Goal: Navigation & Orientation: Find specific page/section

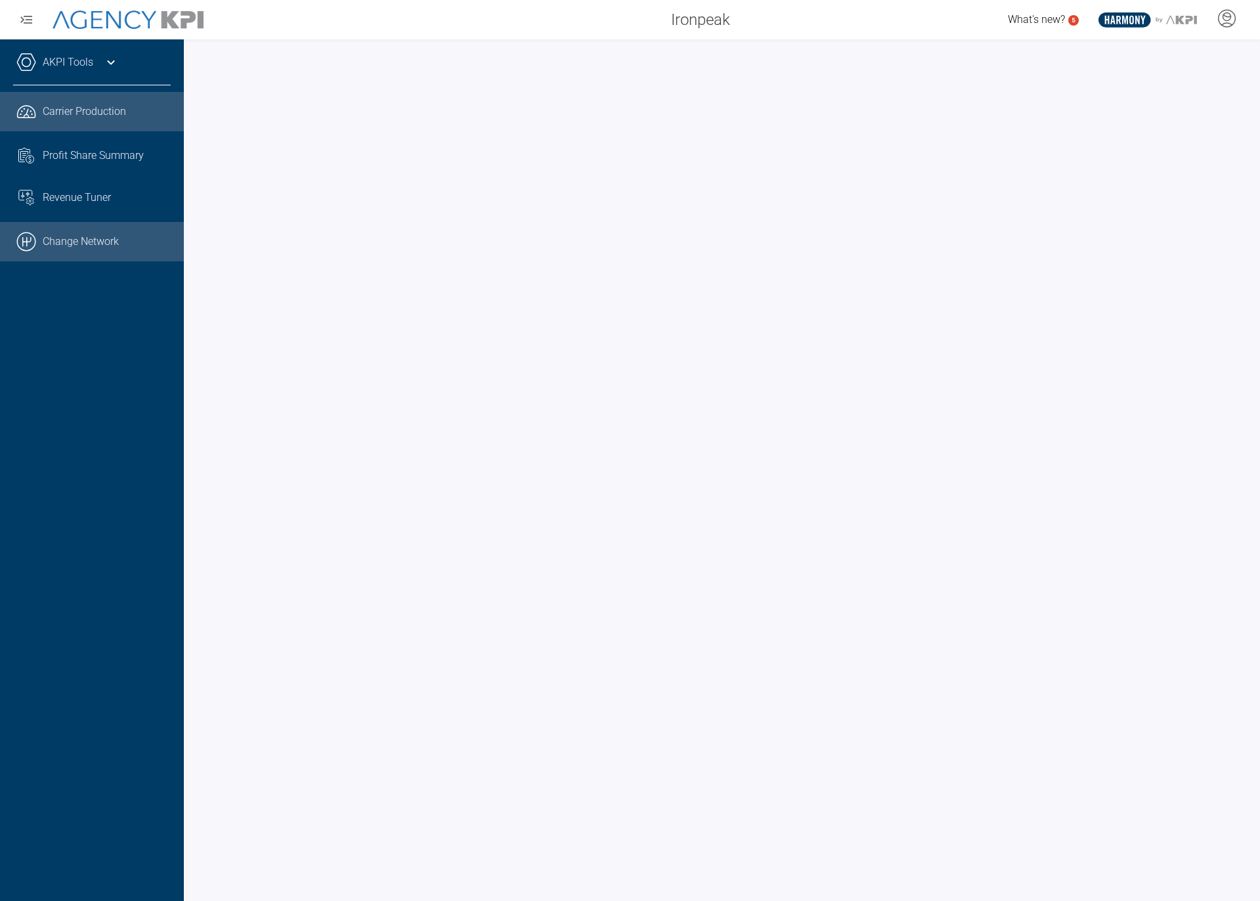
click at [77, 253] on link ".cls-1{fill:none;stroke:#000;stroke-linecap:round;stroke-linejoin:round;stroke-…" at bounding box center [92, 241] width 184 height 39
click at [85, 223] on link ".cls-1{fill:none;stroke:#000;stroke-linecap:round;stroke-linejoin:round;stroke-…" at bounding box center [92, 241] width 184 height 39
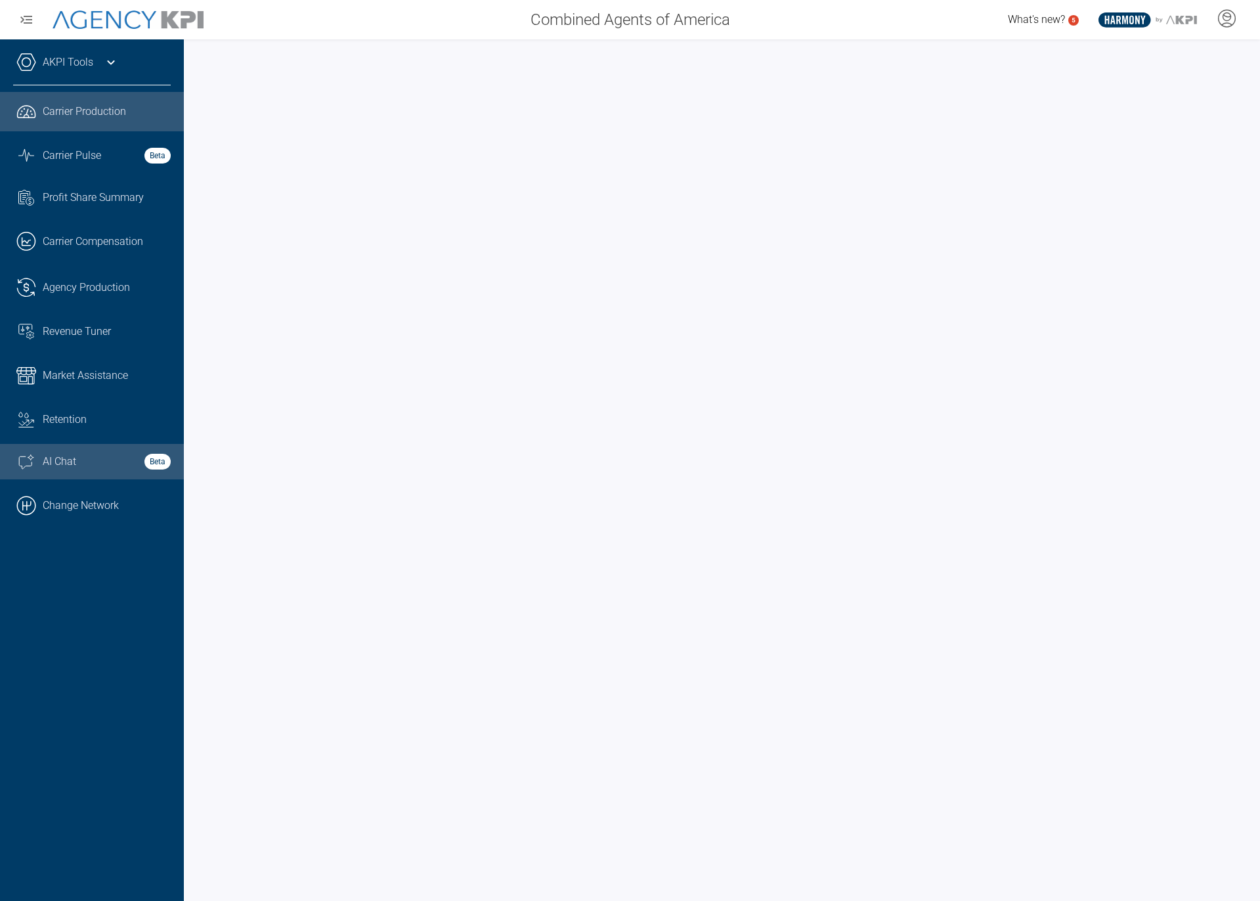
click at [111, 459] on div "AI Chat Beta" at bounding box center [107, 462] width 128 height 16
click at [103, 139] on link "Graph Stats Streamline Icon: [URL][DOMAIN_NAME] Carrier Pulse Beta" at bounding box center [92, 155] width 184 height 35
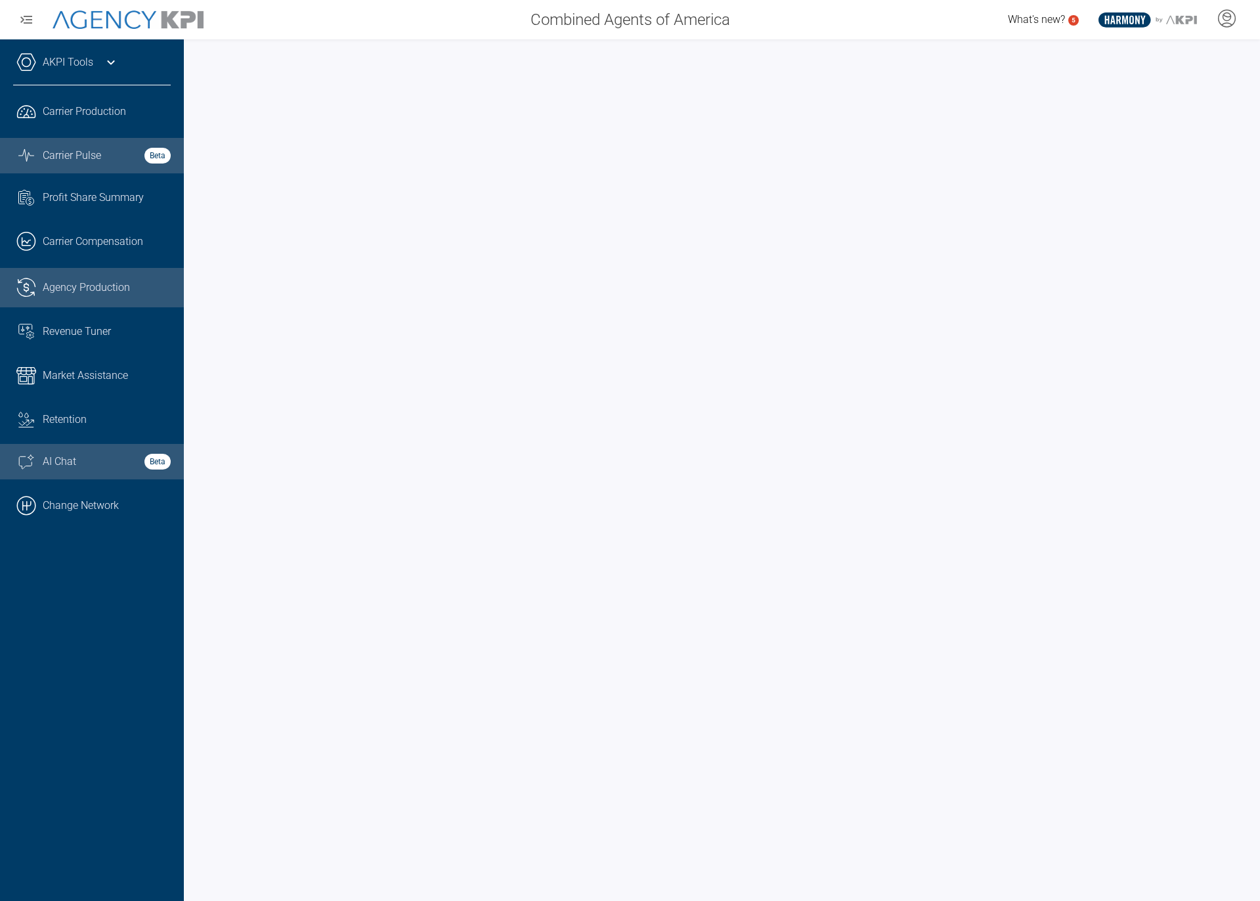
click at [89, 285] on span "Agency Production" at bounding box center [86, 288] width 87 height 16
click at [98, 64] on div "AKPI Tools" at bounding box center [92, 69] width 158 height 33
click at [94, 65] on div "AKPI Tools" at bounding box center [92, 69] width 158 height 33
